Goal: Find contact information: Find contact information

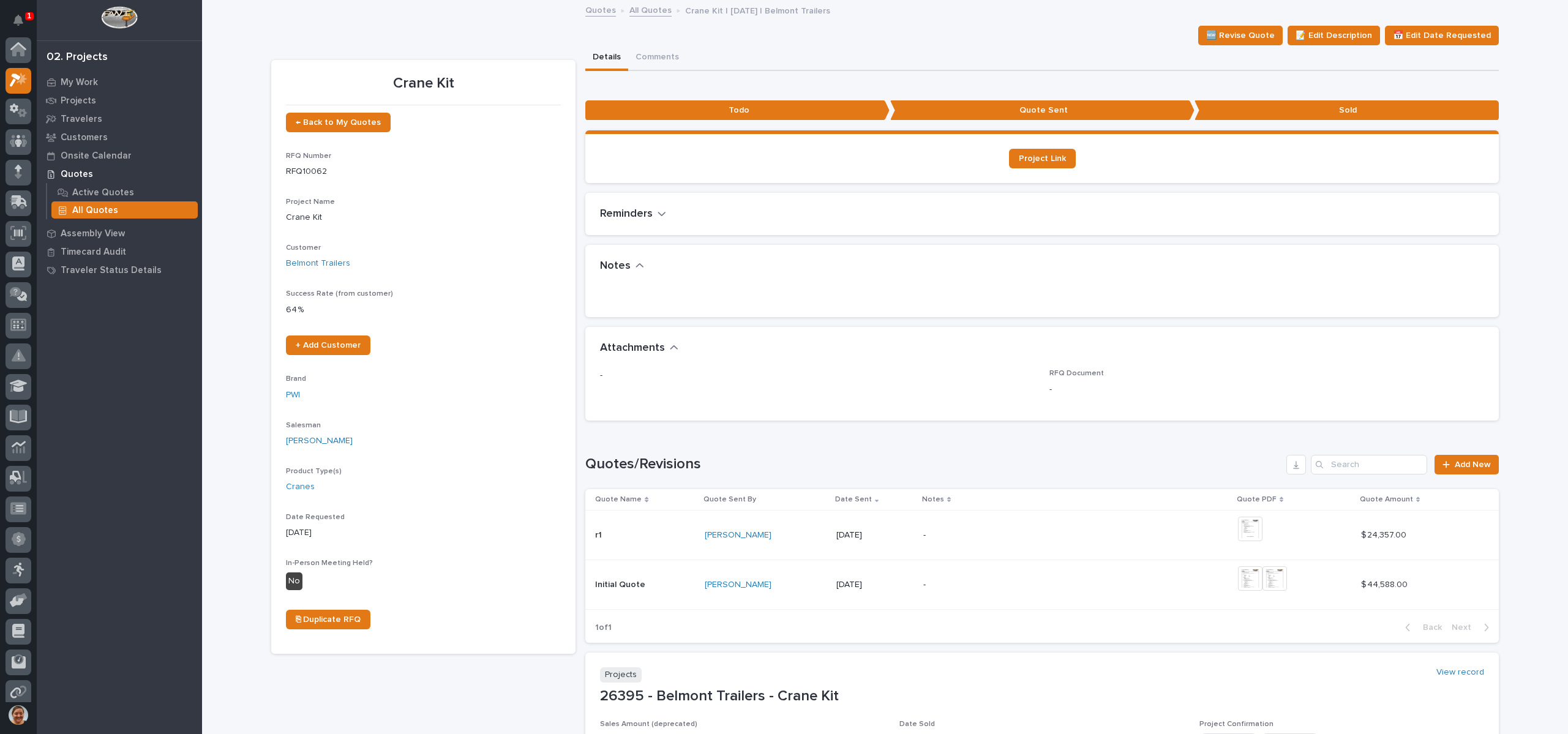
scroll to position [31, 0]
click at [79, 94] on div "Projects" at bounding box center [119, 100] width 159 height 18
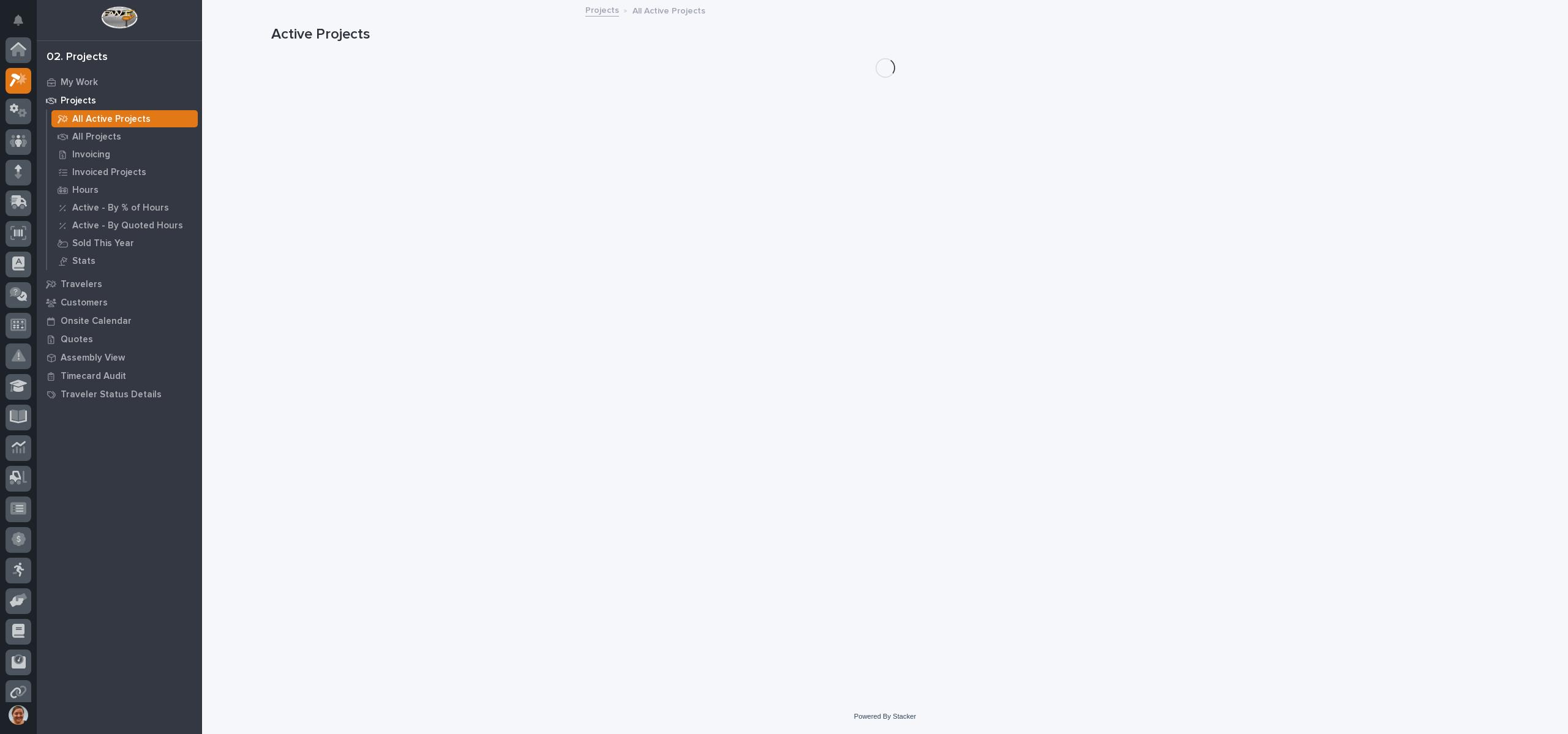
scroll to position [31, 0]
click at [103, 139] on p "All Projects" at bounding box center [96, 137] width 49 height 11
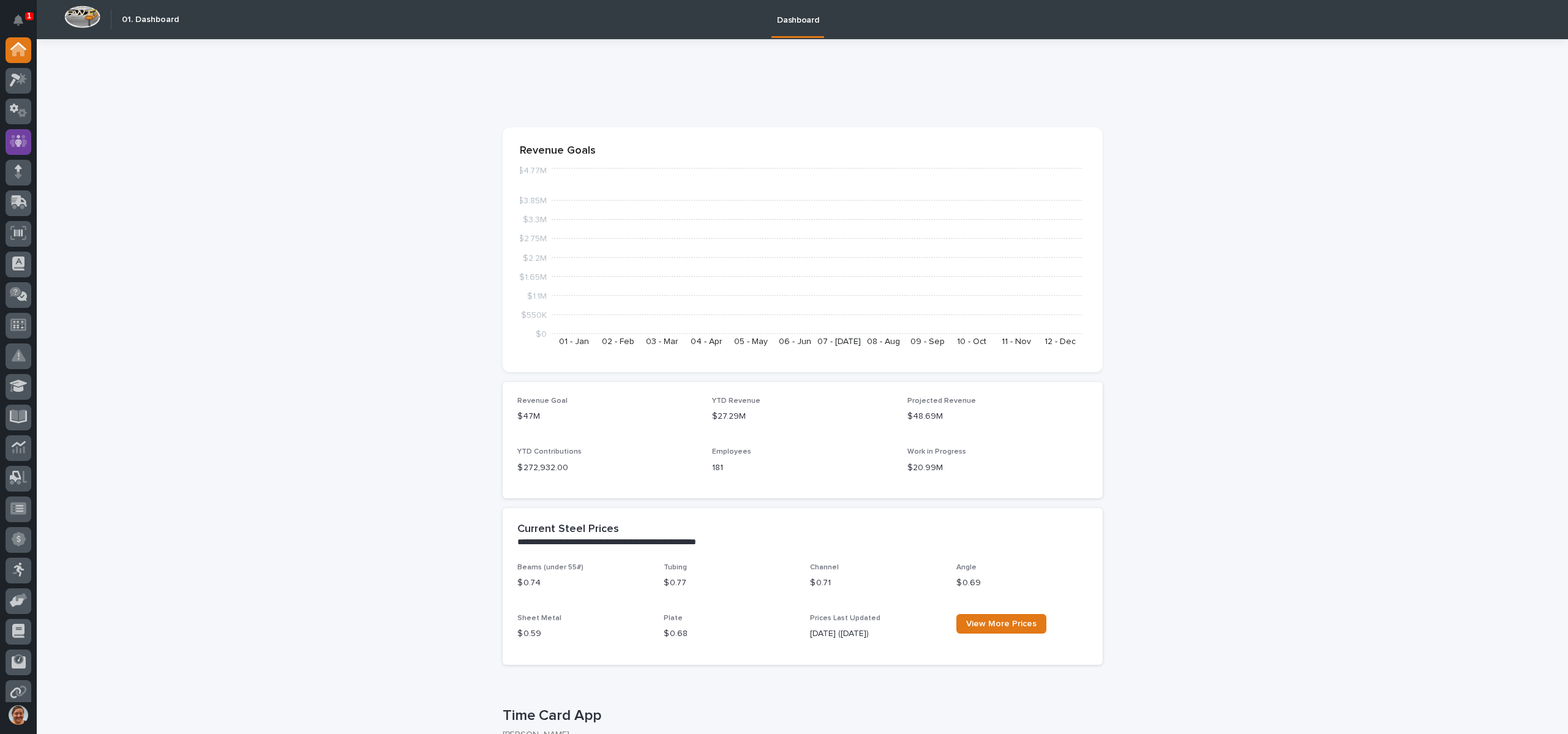
click at [21, 141] on icon at bounding box center [18, 141] width 7 height 12
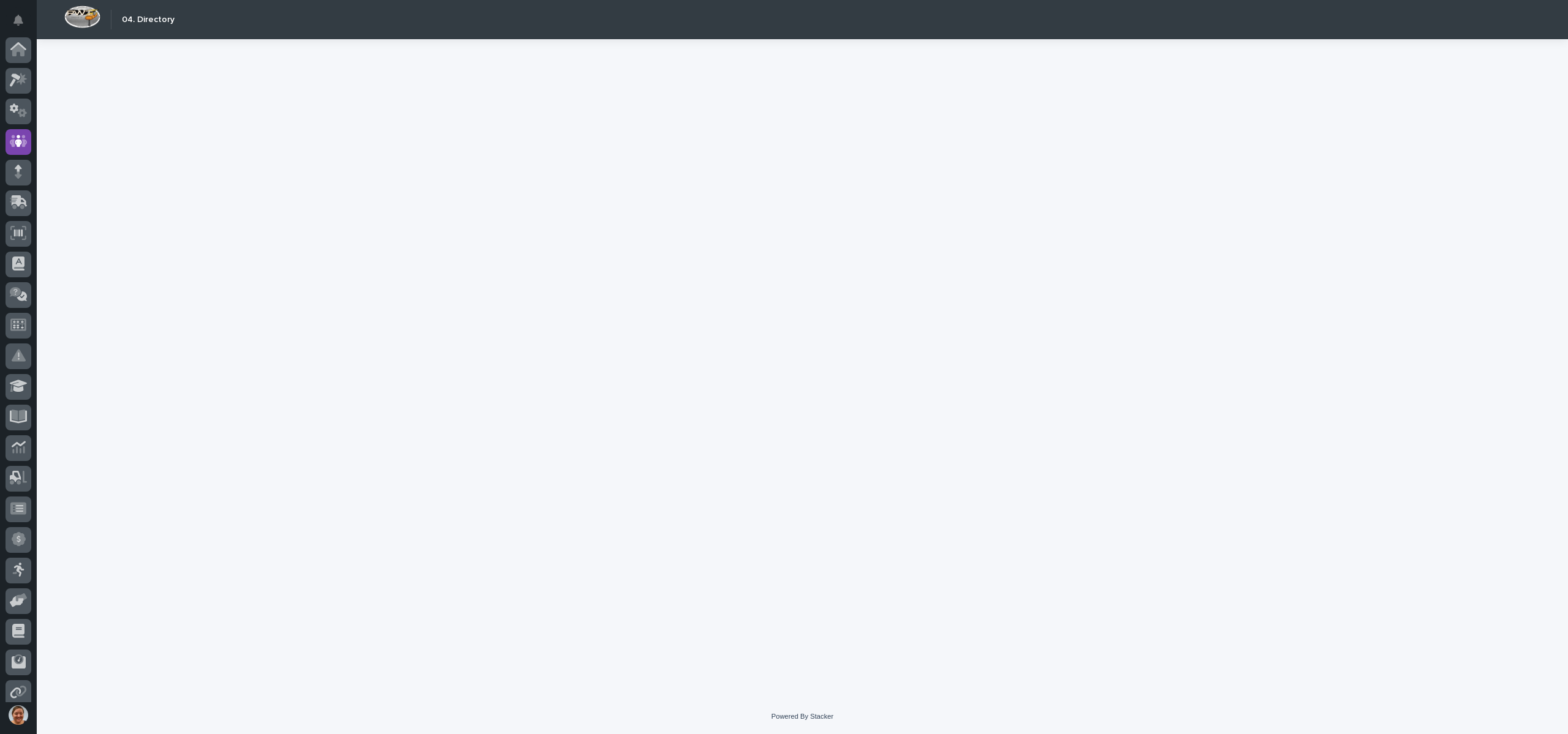
scroll to position [69, 0]
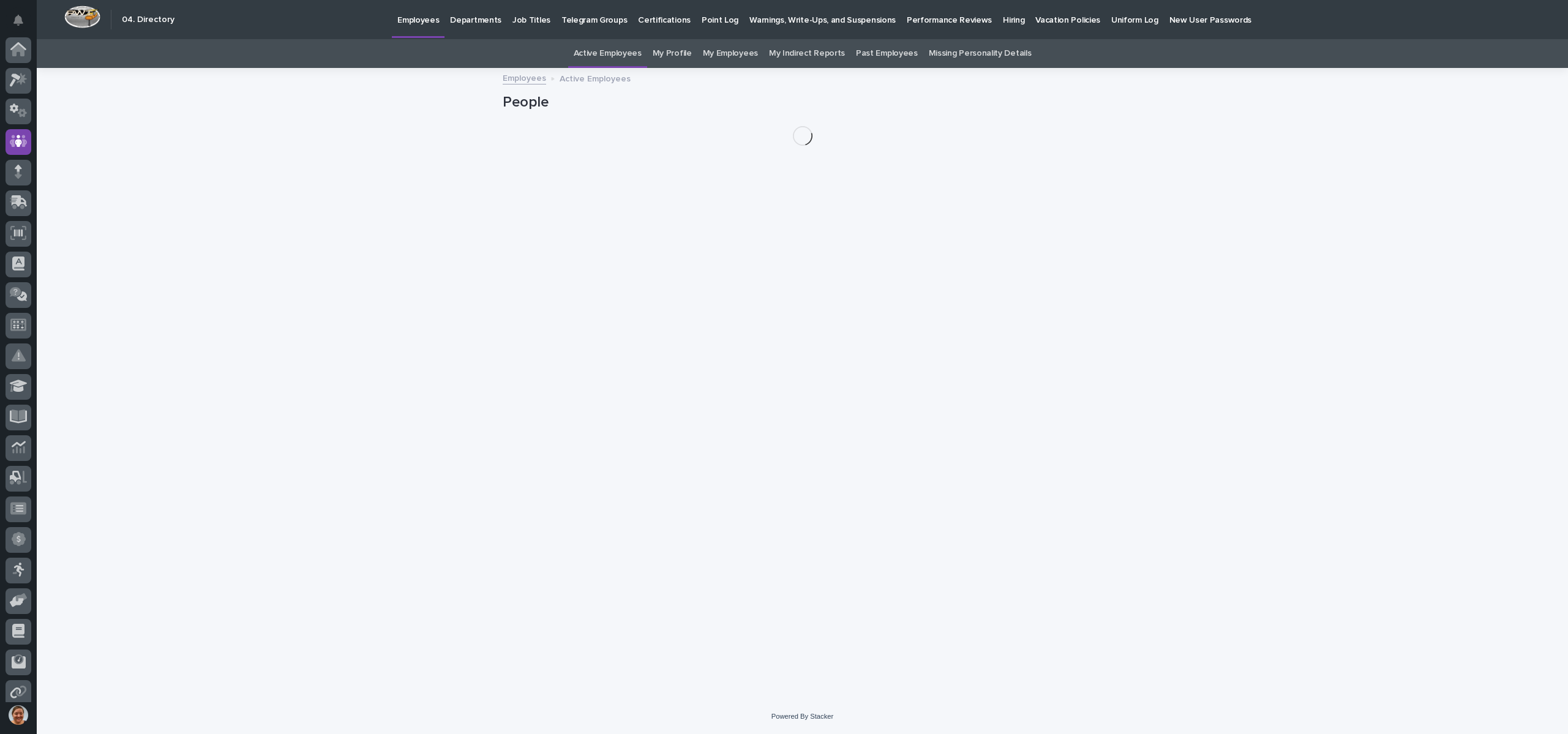
scroll to position [69, 0]
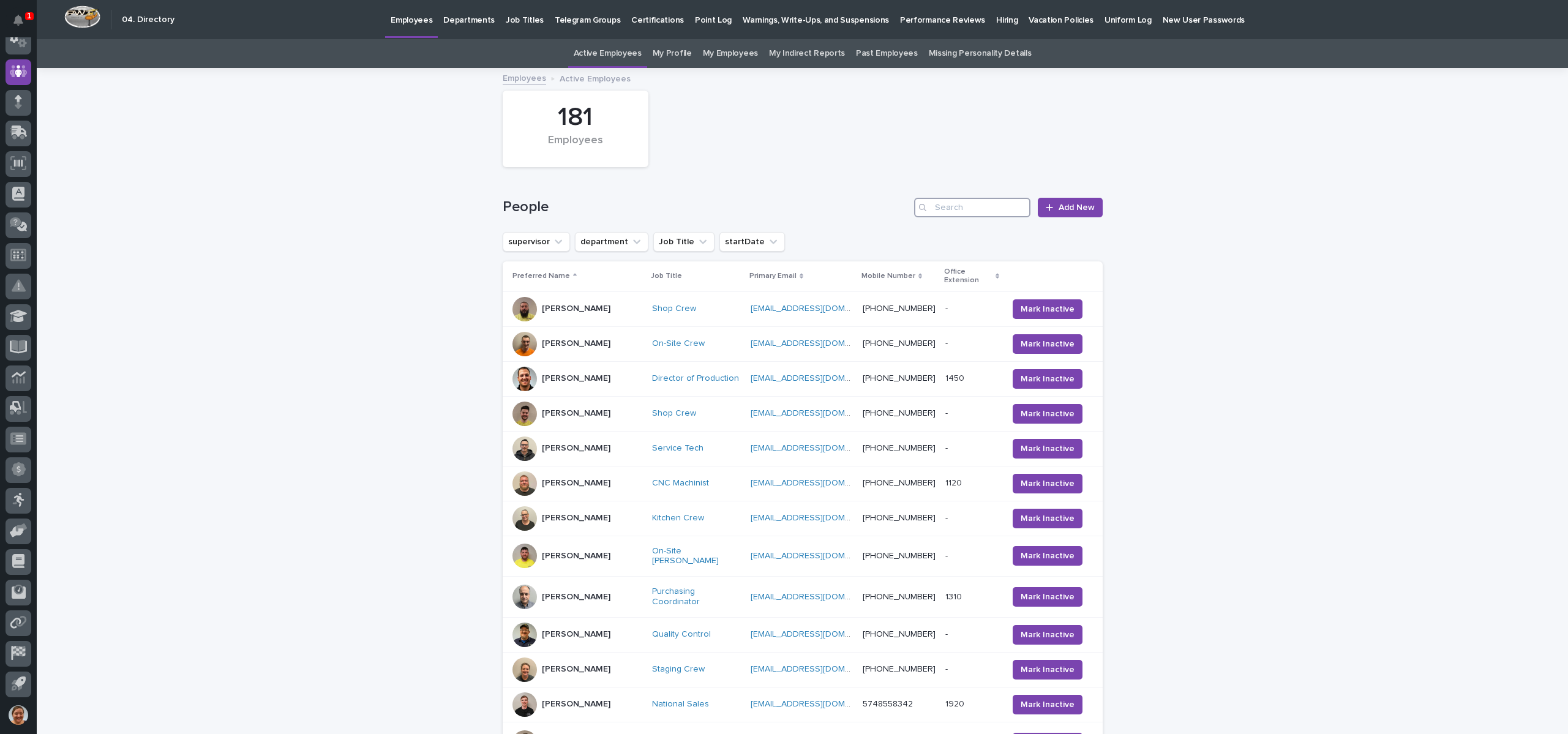
click at [942, 205] on input "Search" at bounding box center [973, 207] width 116 height 19
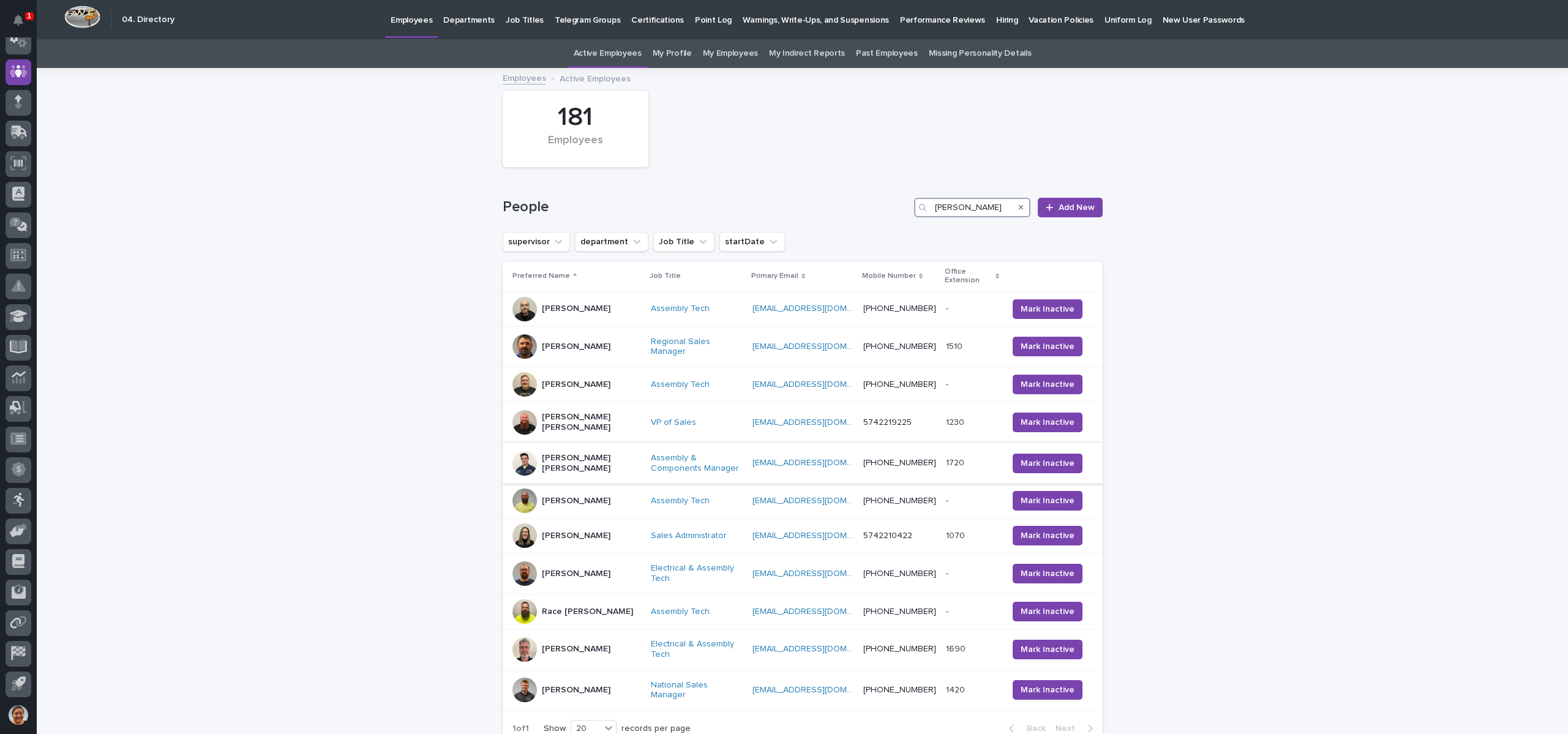
type input "kyle"
click at [571, 453] on p "Kyle Dean Miller" at bounding box center [591, 463] width 99 height 21
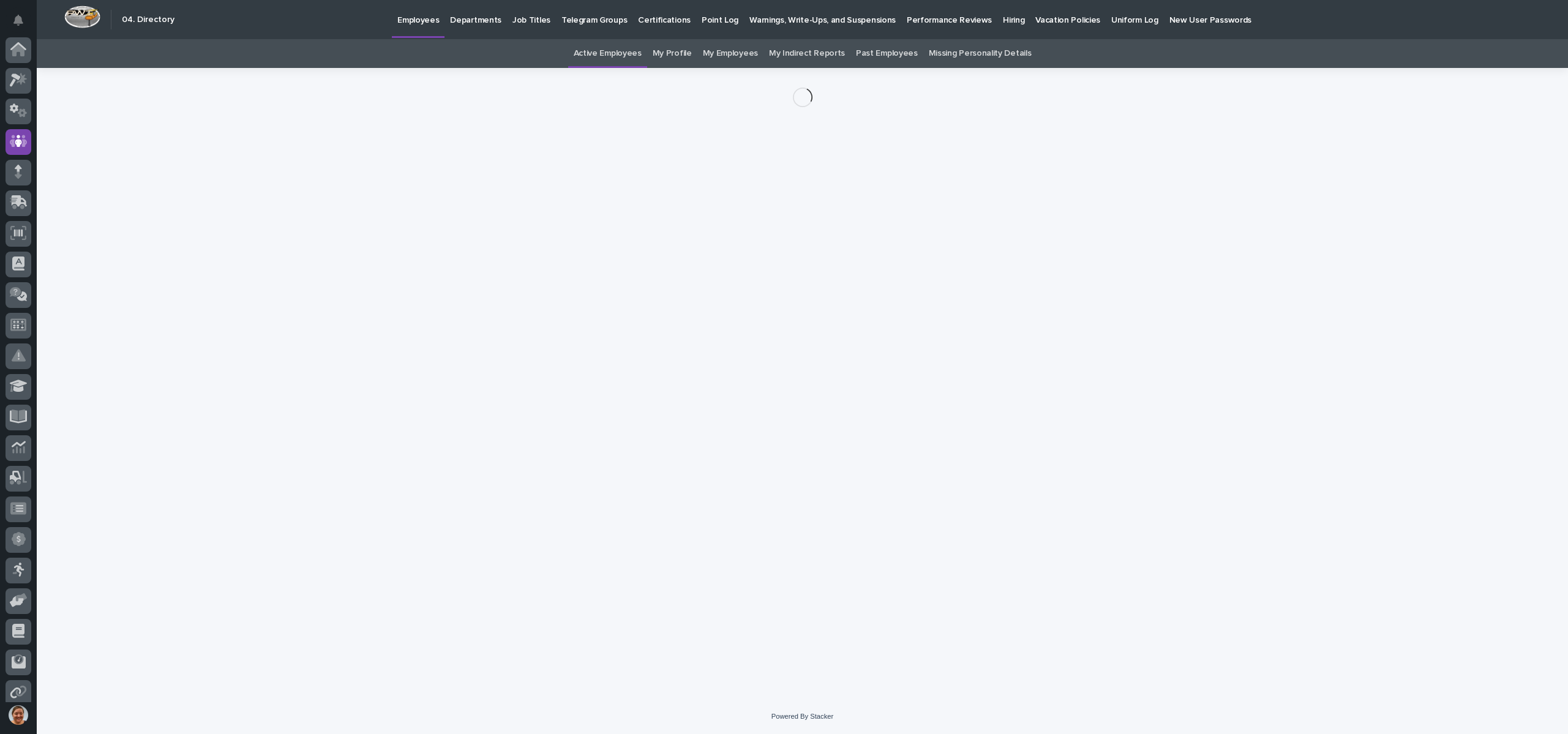
scroll to position [69, 0]
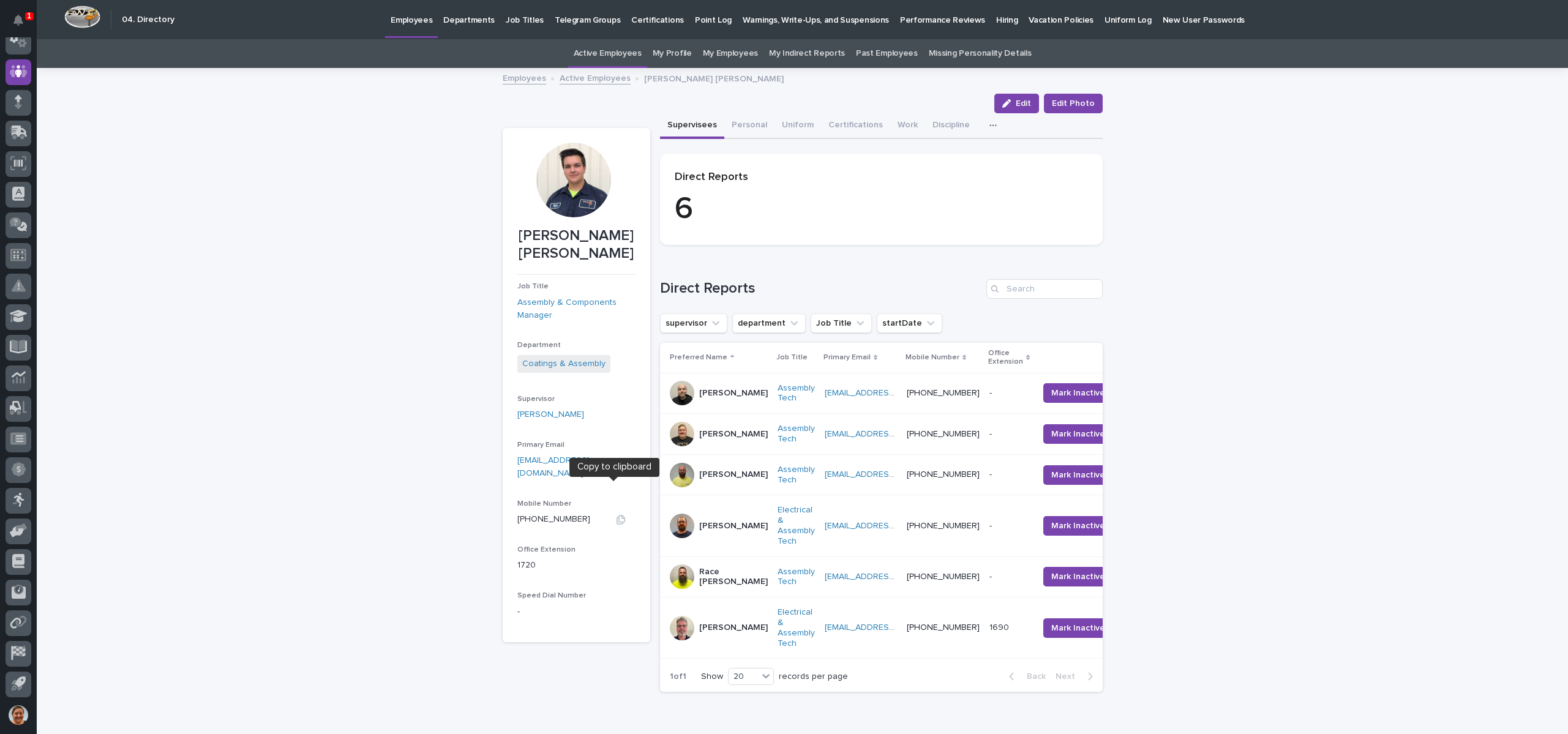
click at [616, 515] on icon "button" at bounding box center [620, 520] width 10 height 10
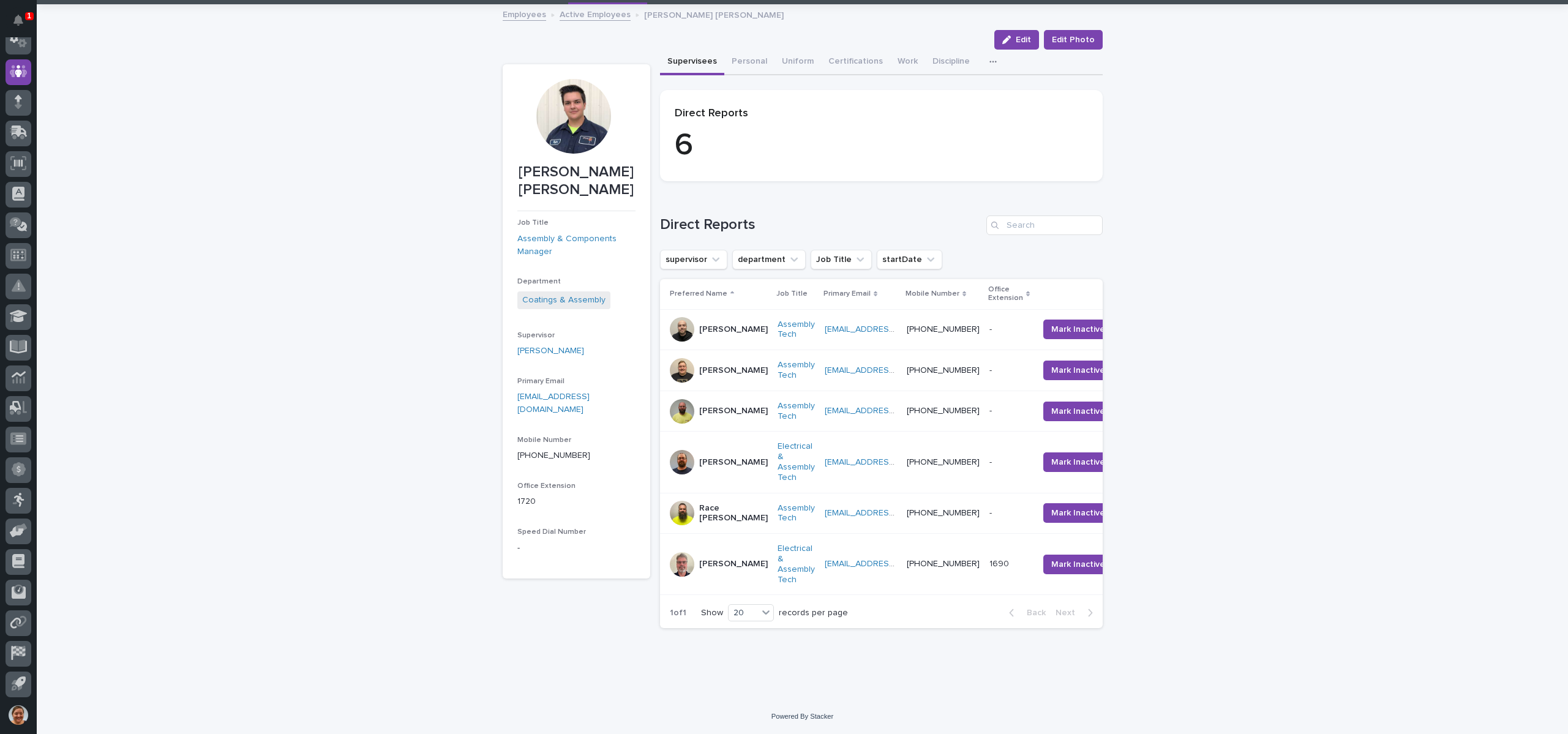
click at [1233, 191] on div "Loading... Saving… Loading... Saving… Kyle Dean Miller Edit Edit Photo Edit Edi…" at bounding box center [802, 352] width 1531 height 694
